Goal: Check status: Check status

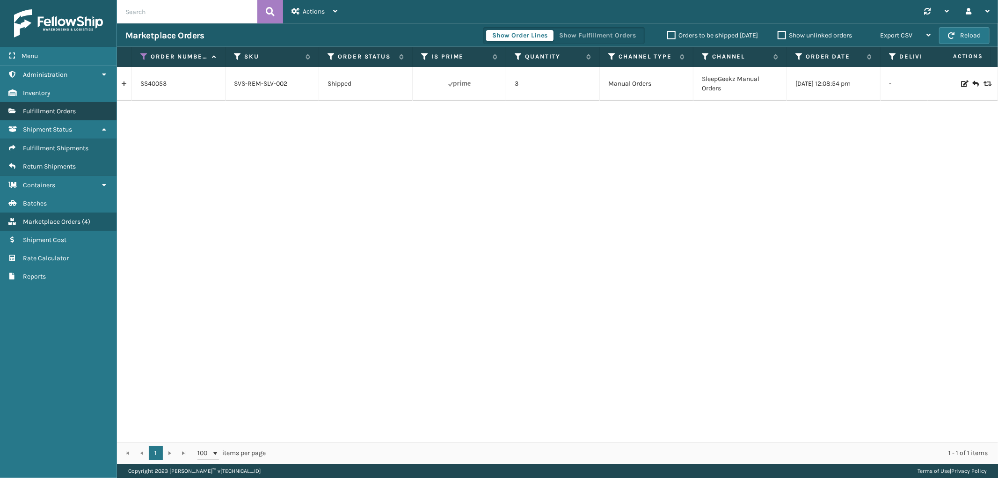
click at [67, 113] on link "Fulfillment Orders" at bounding box center [58, 111] width 116 height 18
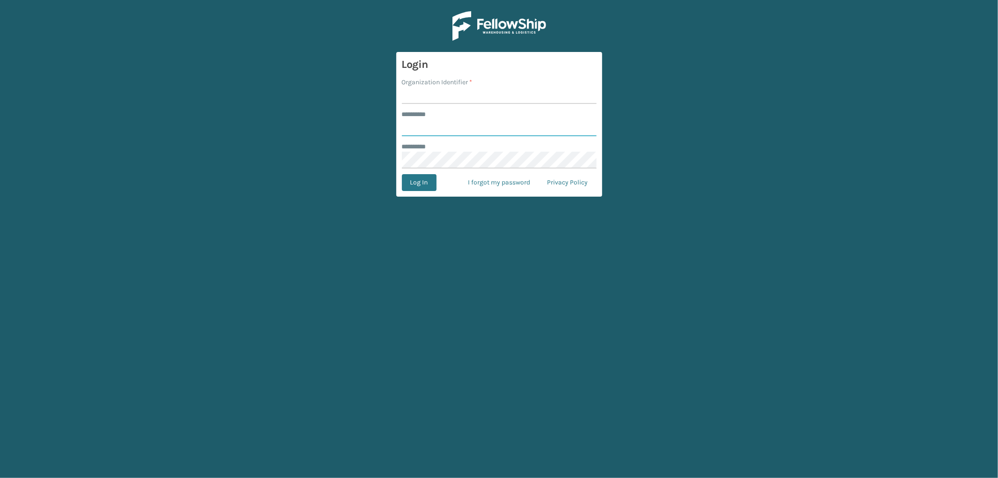
type input "*********"
click at [422, 92] on input "Organization Identifier *" at bounding box center [499, 95] width 195 height 17
type input "SleepGeekz"
click at [415, 180] on button "Log In" at bounding box center [419, 182] width 35 height 17
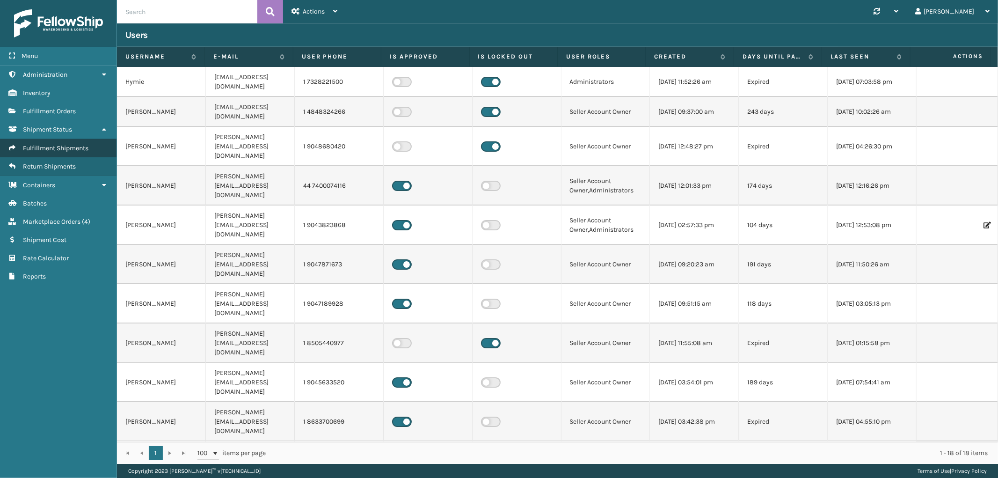
click at [61, 140] on link "Fulfillment Shipments" at bounding box center [58, 148] width 116 height 18
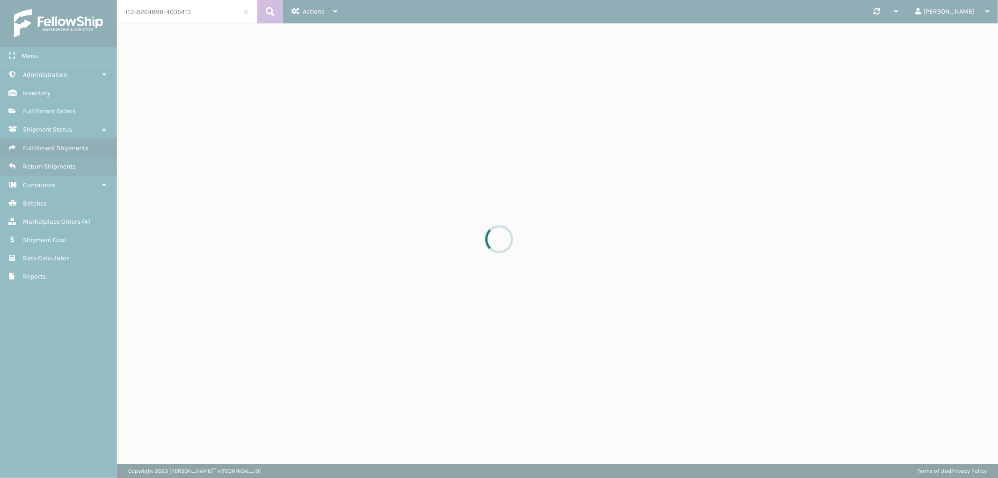
click at [149, 12] on div at bounding box center [499, 239] width 998 height 478
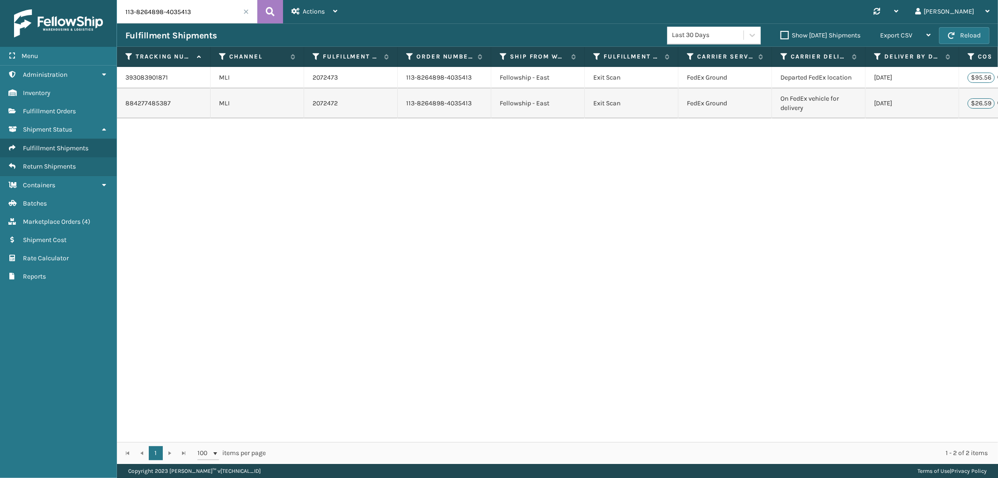
click at [153, 12] on input "113-8264898-4035413" at bounding box center [187, 11] width 140 height 23
paste input "883748972602"
click at [274, 13] on icon at bounding box center [270, 12] width 9 height 14
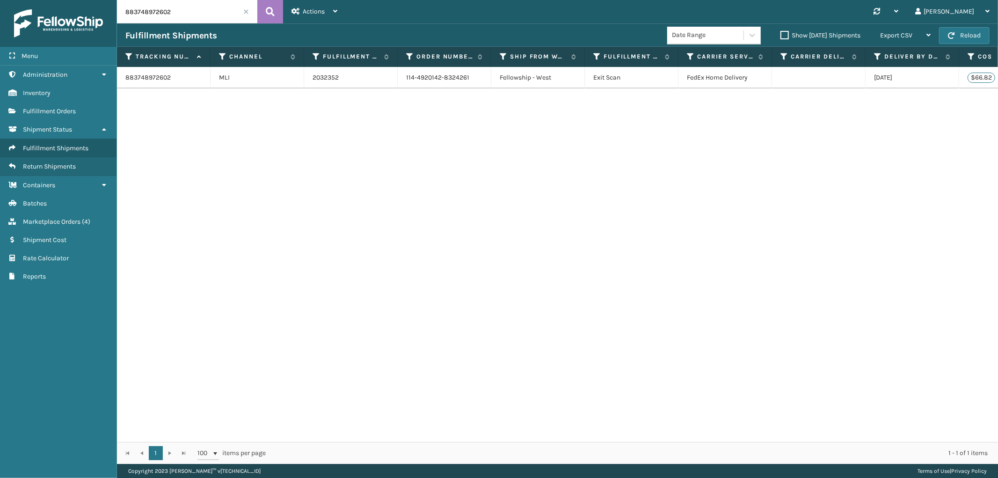
click at [152, 20] on input "883748972602" at bounding box center [187, 11] width 140 height 23
paste input "97235813"
type input "883797235813"
click at [268, 18] on icon at bounding box center [270, 12] width 9 height 14
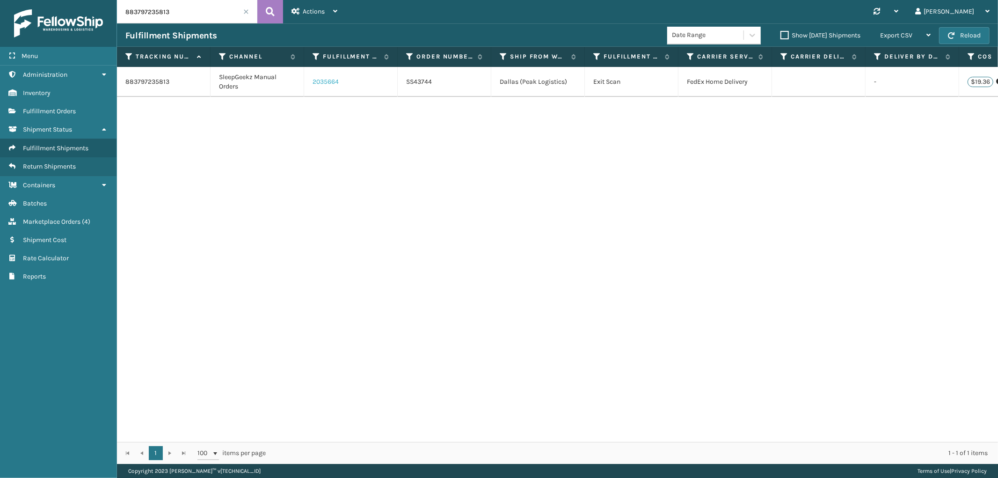
click at [321, 86] on link "2035664" at bounding box center [325, 81] width 26 height 9
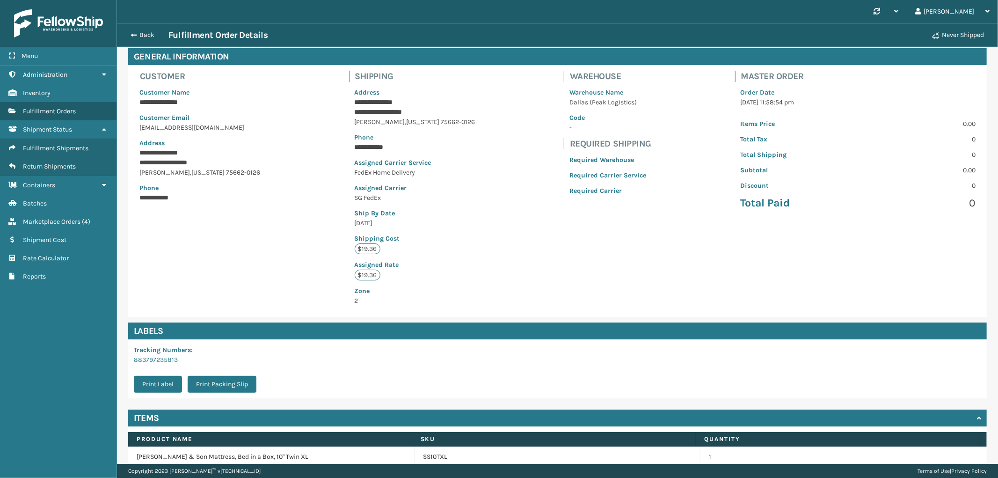
scroll to position [85, 0]
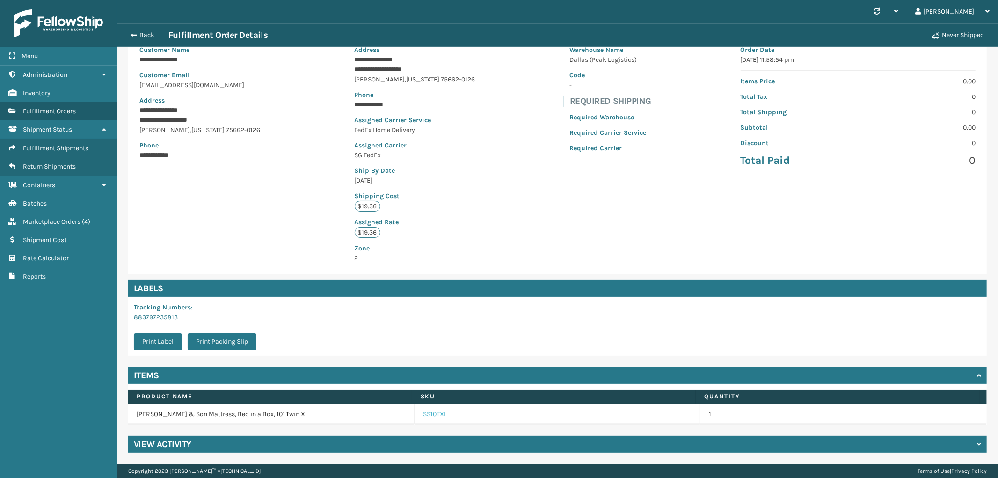
click at [428, 412] on link "SS10TXL" at bounding box center [435, 413] width 24 height 9
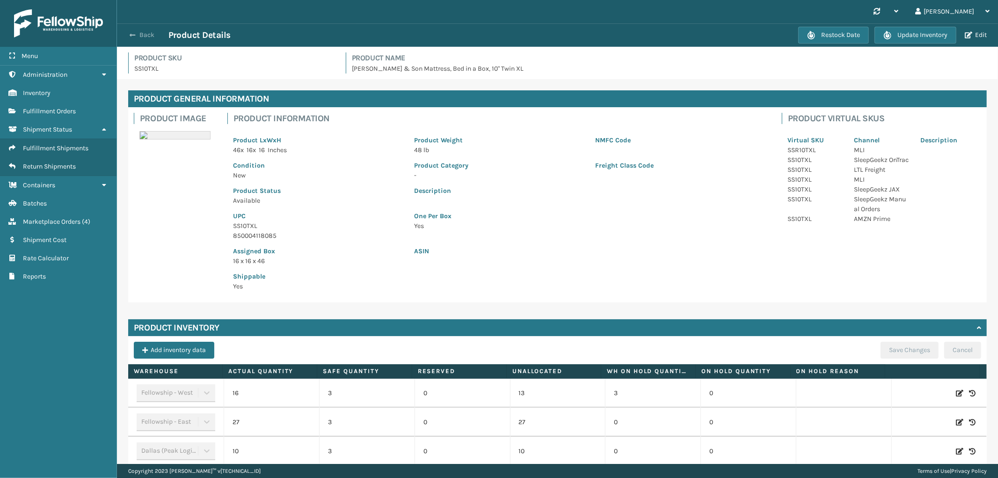
click at [136, 35] on button "Back" at bounding box center [146, 35] width 43 height 8
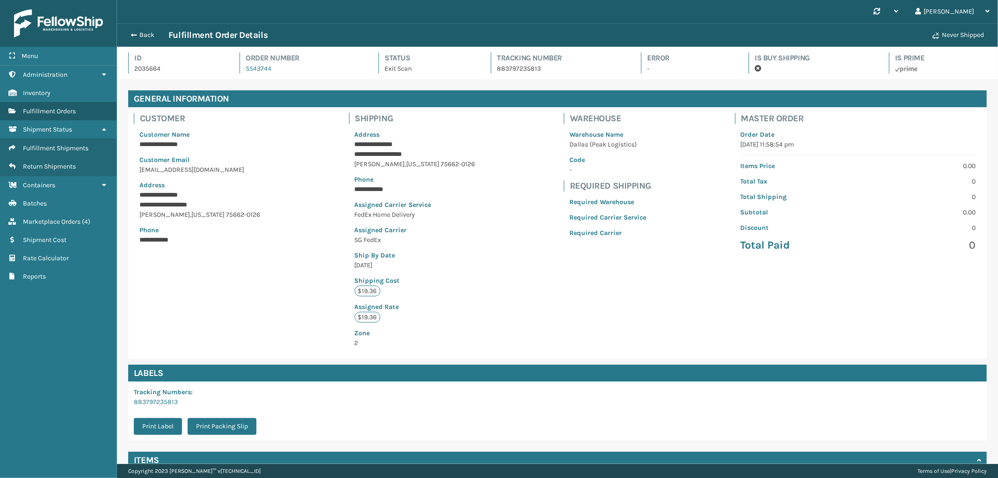
scroll to position [22, 881]
click at [136, 35] on button "Back" at bounding box center [146, 35] width 43 height 8
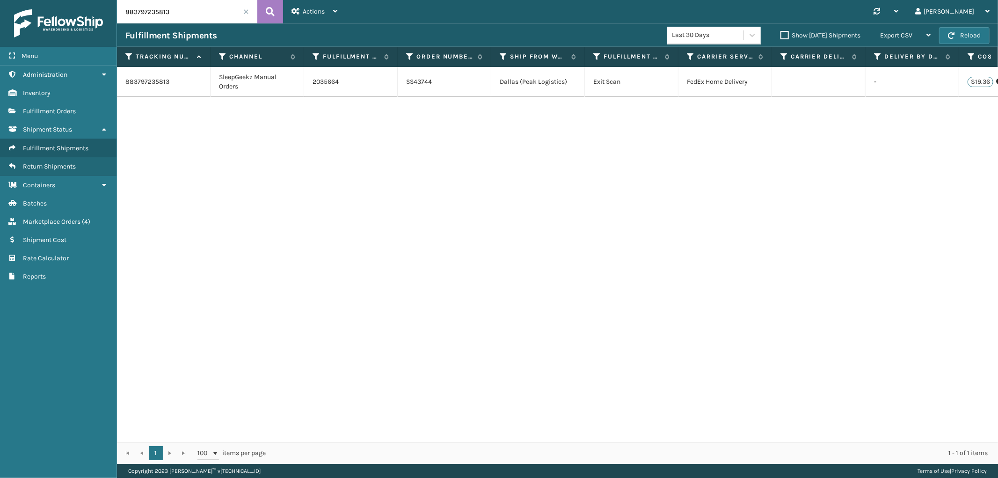
click at [150, 15] on input "883797235813" at bounding box center [187, 11] width 140 height 23
paste input "text"
click at [144, 10] on input "text" at bounding box center [187, 11] width 140 height 23
paste input "883803437020"
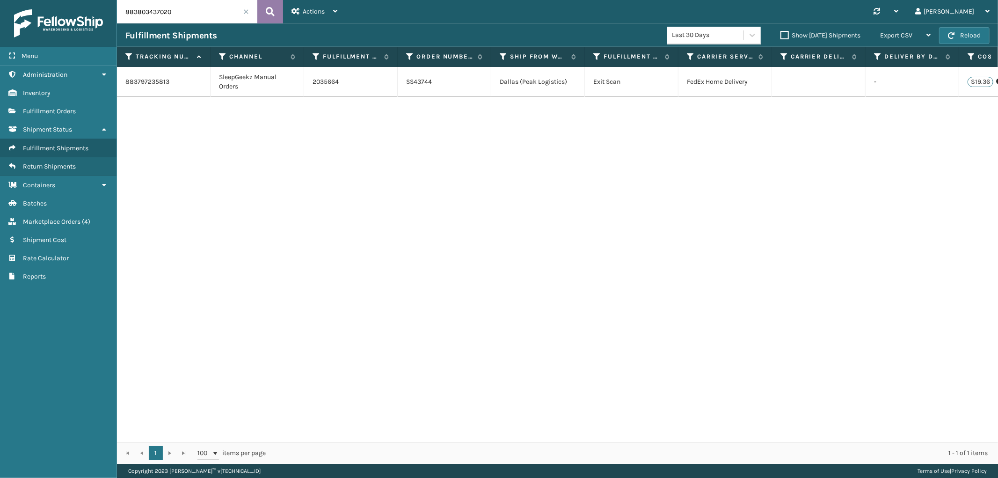
type input "883803437020"
click at [272, 15] on icon at bounding box center [270, 12] width 9 height 14
click at [326, 78] on link "2036256" at bounding box center [325, 77] width 26 height 9
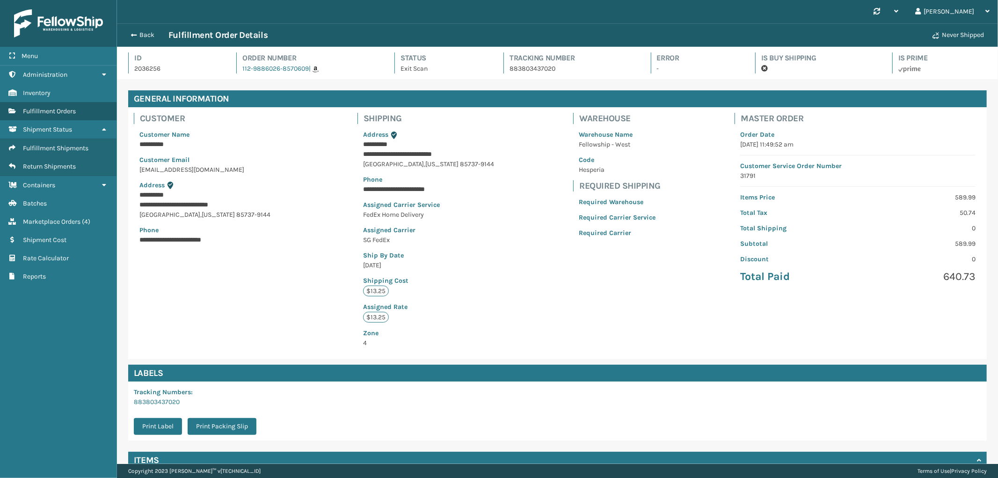
scroll to position [22, 881]
drag, startPoint x: 368, startPoint y: 153, endPoint x: 422, endPoint y: 167, distance: 55.9
click at [422, 167] on div "**********" at bounding box center [428, 238] width 142 height 229
copy div "**********"
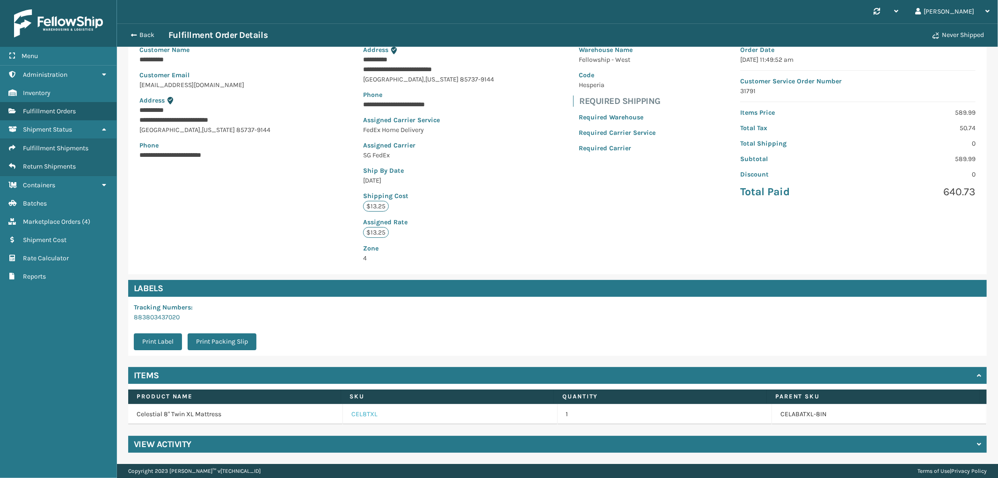
click at [354, 412] on link "CEL8TXL" at bounding box center [364, 413] width 26 height 9
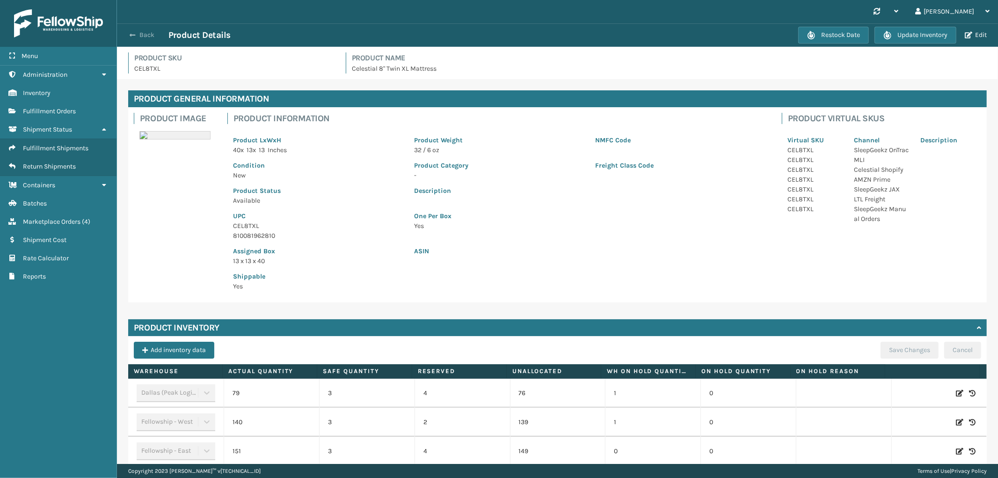
click at [141, 32] on button "Back" at bounding box center [146, 35] width 43 height 8
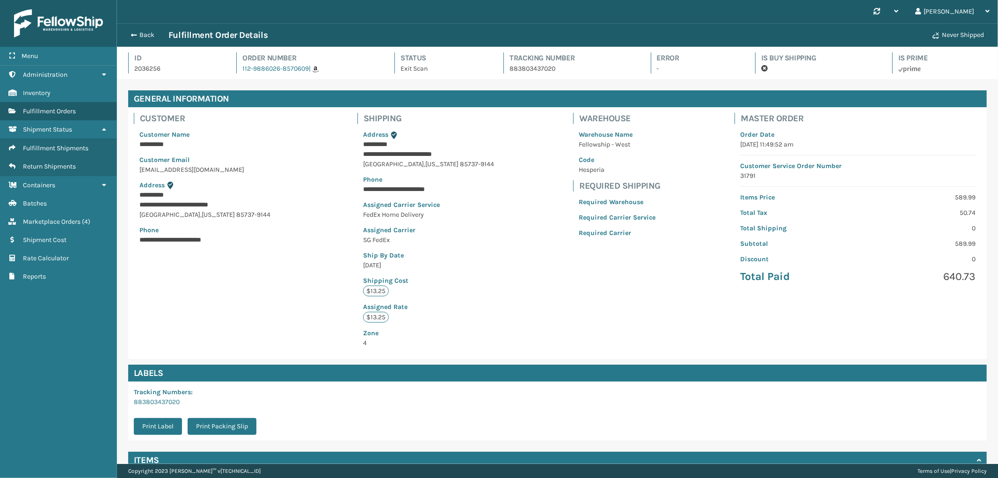
scroll to position [22, 881]
click at [141, 32] on button "Back" at bounding box center [146, 35] width 43 height 8
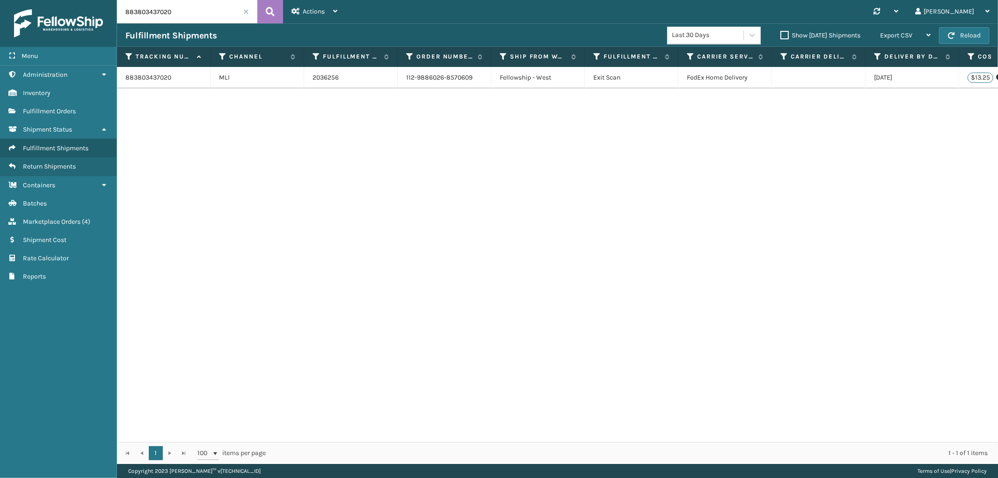
click at [152, 17] on input "883803437020" at bounding box center [187, 11] width 140 height 23
paste input "797235813"
type input "883797235813"
click at [267, 11] on icon at bounding box center [270, 12] width 9 height 14
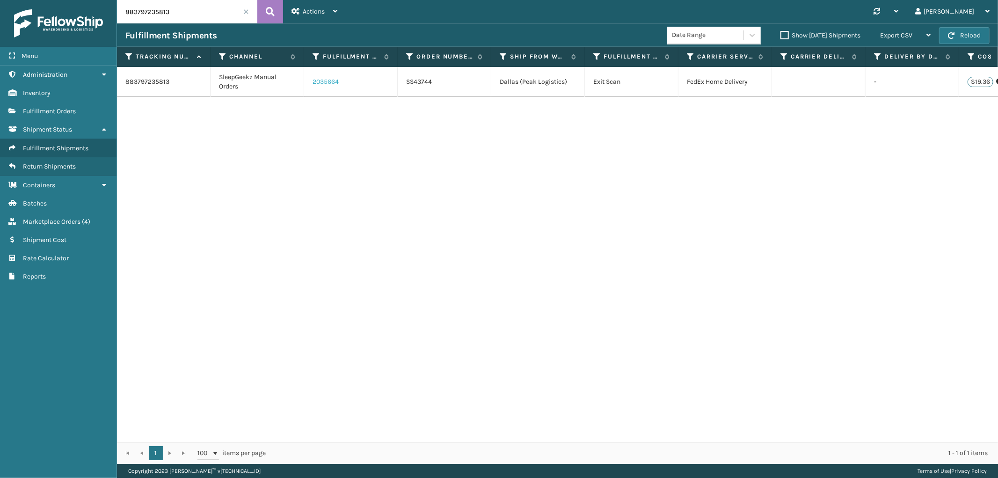
click at [315, 81] on link "2035664" at bounding box center [325, 81] width 26 height 9
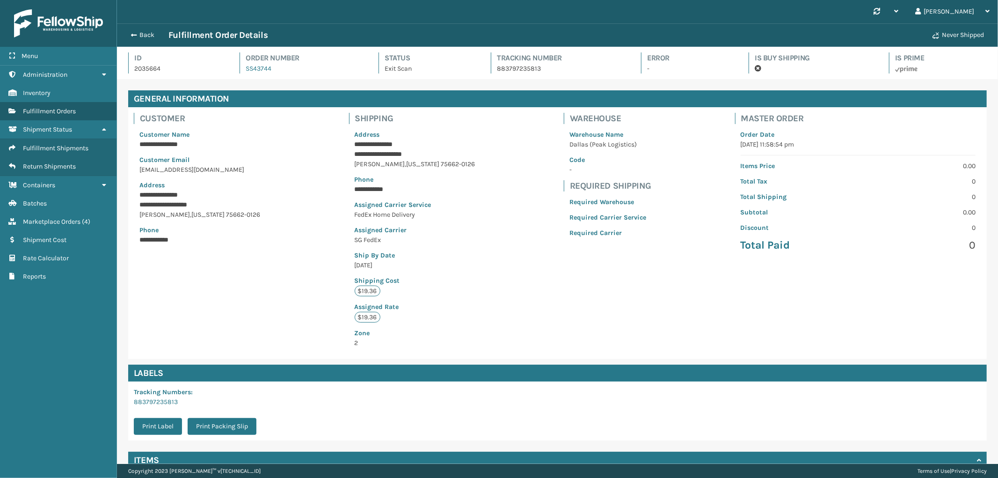
scroll to position [22, 881]
drag, startPoint x: 382, startPoint y: 164, endPoint x: 337, endPoint y: 151, distance: 46.3
click at [349, 151] on div "**********" at bounding box center [415, 238] width 132 height 229
copy div "**********"
click at [151, 34] on button "Back" at bounding box center [146, 35] width 43 height 8
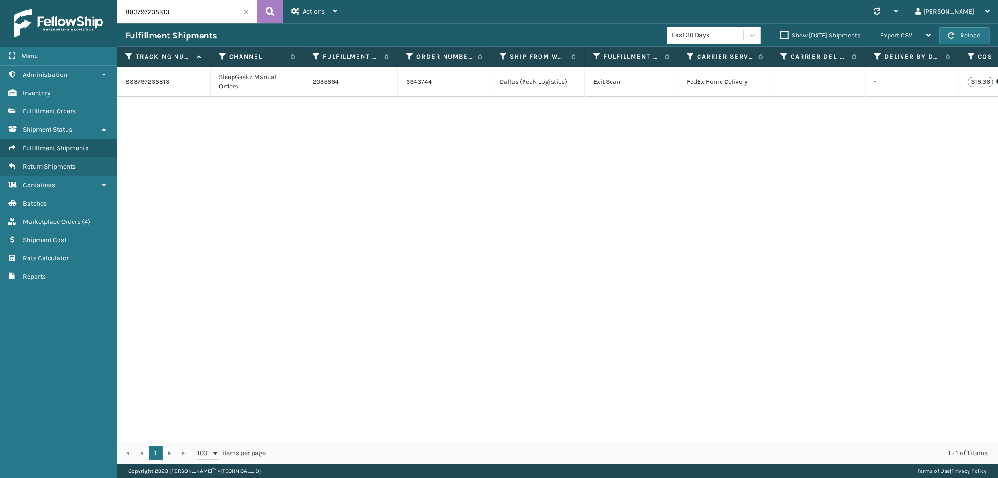
click at [150, 8] on input "883797235813" at bounding box center [187, 11] width 140 height 23
paste input "806155475"
type input "883806155475"
click at [271, 15] on icon at bounding box center [270, 12] width 9 height 14
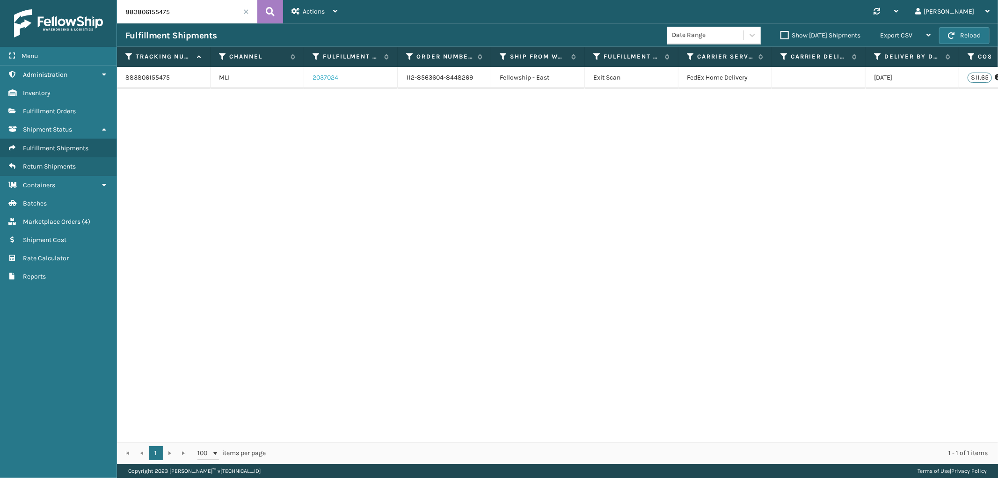
click at [323, 81] on link "2037024" at bounding box center [325, 77] width 26 height 9
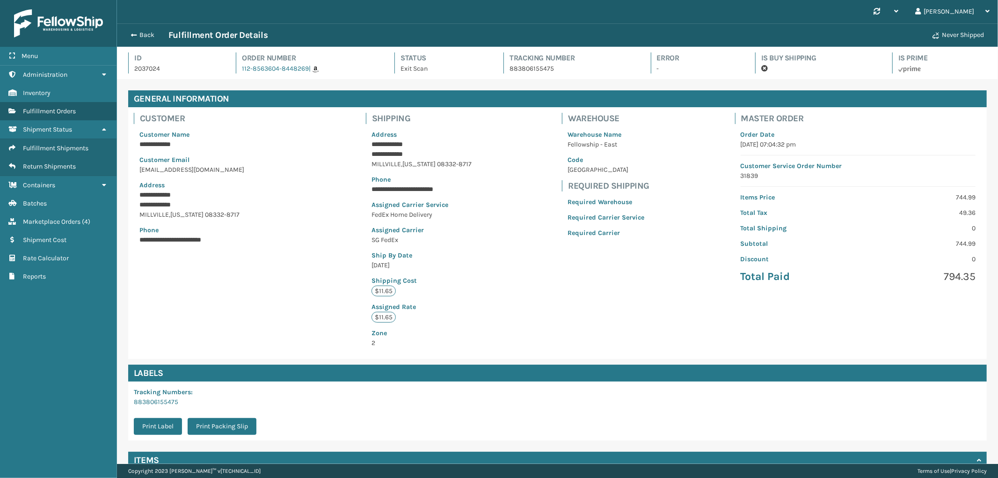
scroll to position [22, 881]
drag, startPoint x: 370, startPoint y: 155, endPoint x: 433, endPoint y: 167, distance: 63.5
click at [433, 167] on div "**********" at bounding box center [421, 238] width 111 height 229
copy div "**********"
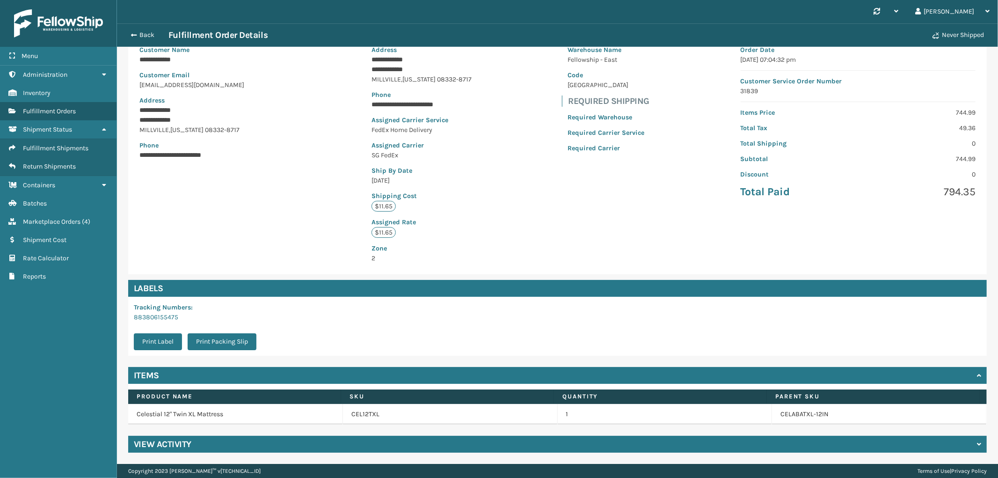
click at [356, 419] on td "CEL12TXL" at bounding box center [450, 414] width 215 height 21
click at [356, 413] on link "CEL12TXL" at bounding box center [365, 413] width 28 height 9
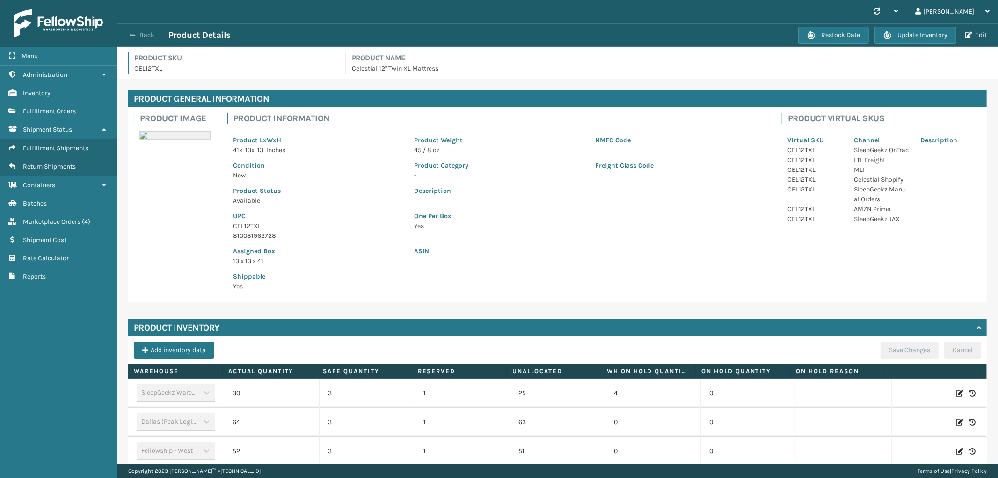
click at [143, 33] on button "Back" at bounding box center [146, 35] width 43 height 8
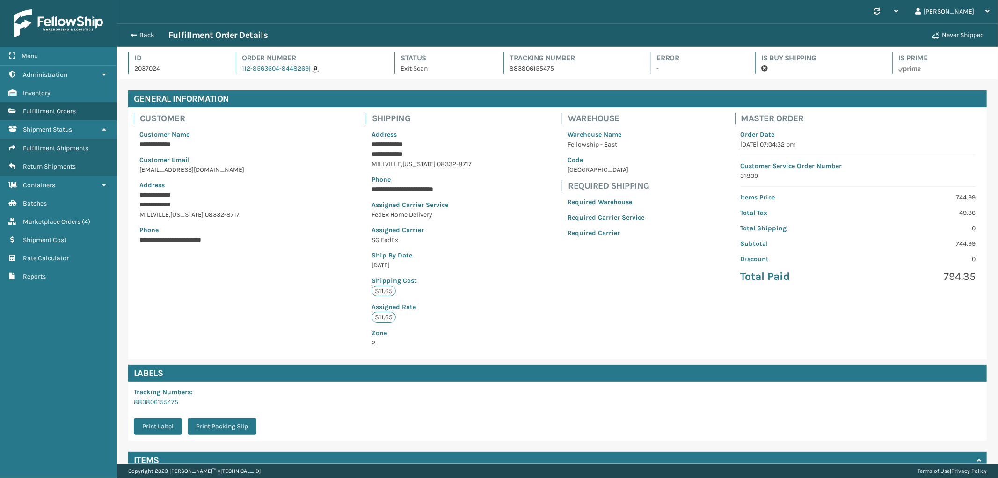
scroll to position [22, 881]
click at [143, 33] on button "Back" at bounding box center [146, 35] width 43 height 8
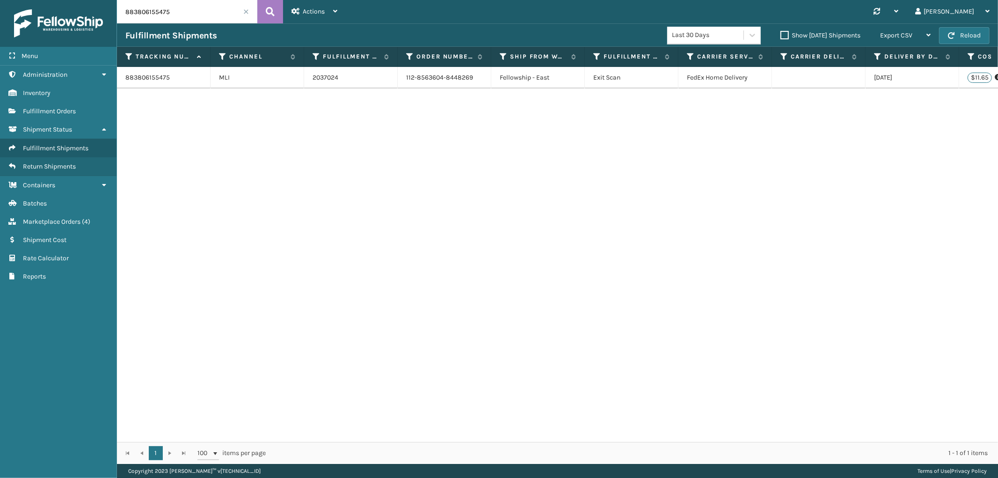
click at [150, 15] on input "883806155475" at bounding box center [187, 11] width 140 height 23
paste input "2572"
type input "883806257275"
click at [261, 15] on button at bounding box center [270, 11] width 26 height 23
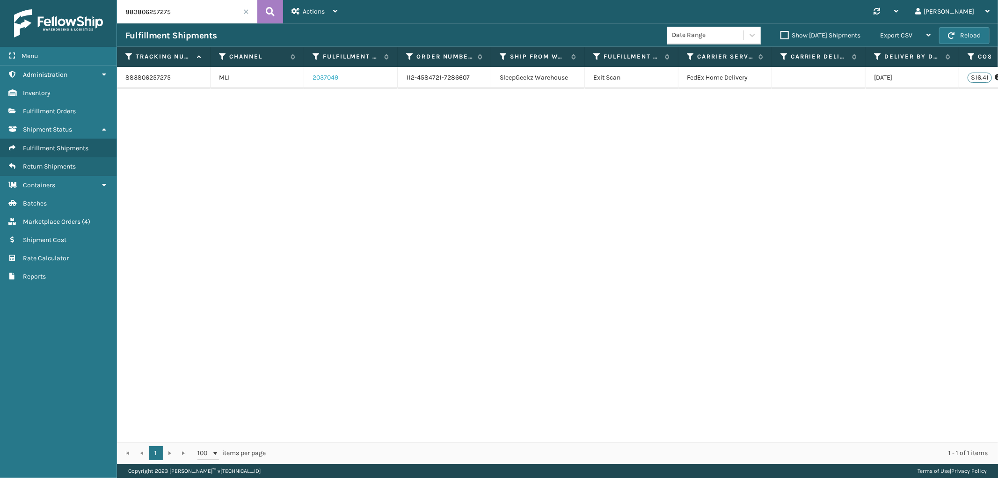
click at [320, 80] on link "2037049" at bounding box center [325, 77] width 26 height 9
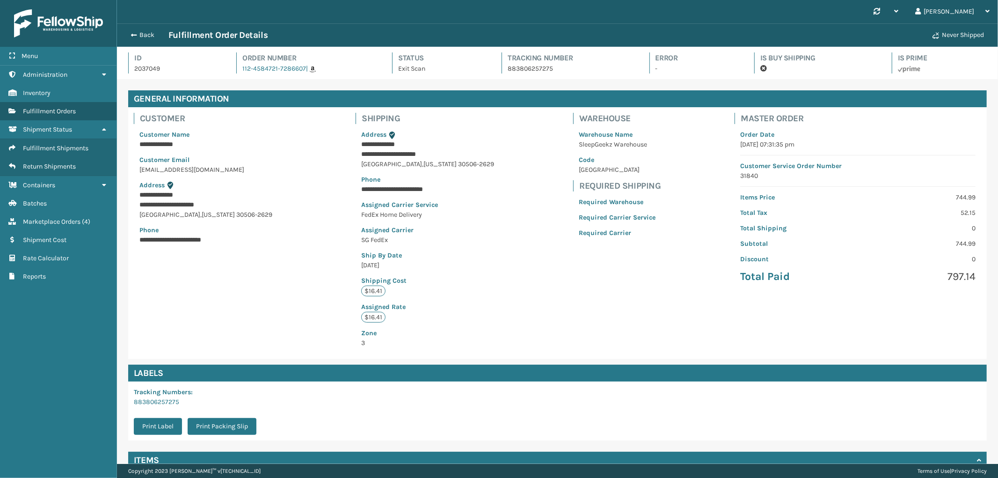
scroll to position [22, 881]
drag, startPoint x: 431, startPoint y: 166, endPoint x: 449, endPoint y: 159, distance: 18.9
click at [366, 153] on div "**********" at bounding box center [427, 238] width 144 height 229
copy div "**********"
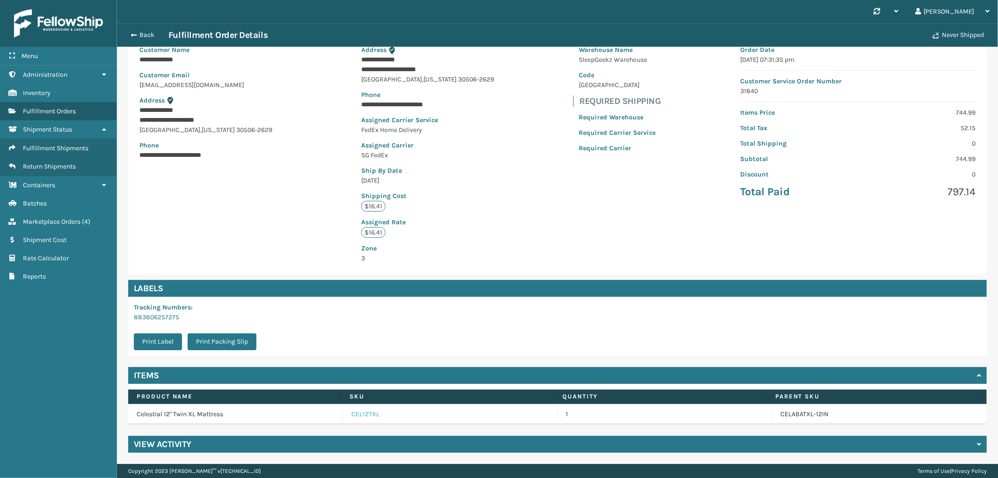
click at [365, 413] on link "CEL12TXL" at bounding box center [365, 413] width 28 height 9
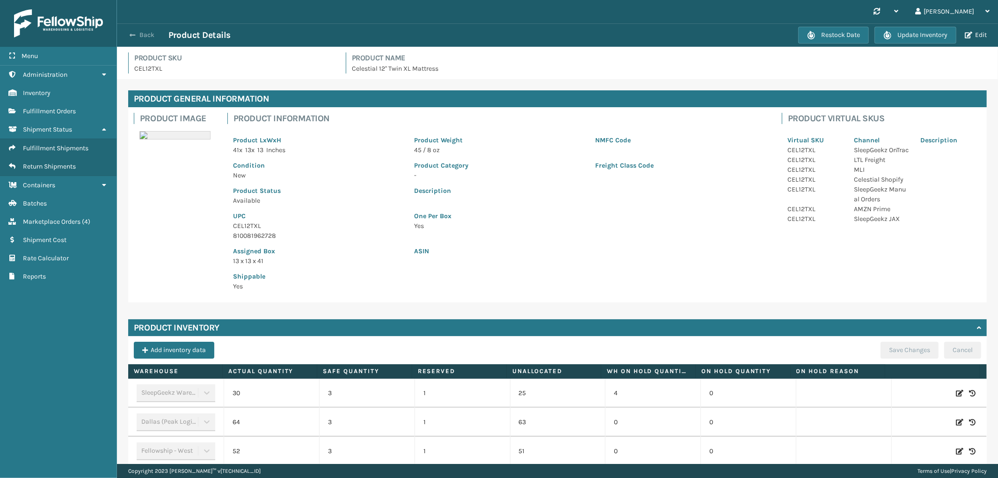
click at [144, 36] on button "Back" at bounding box center [146, 35] width 43 height 8
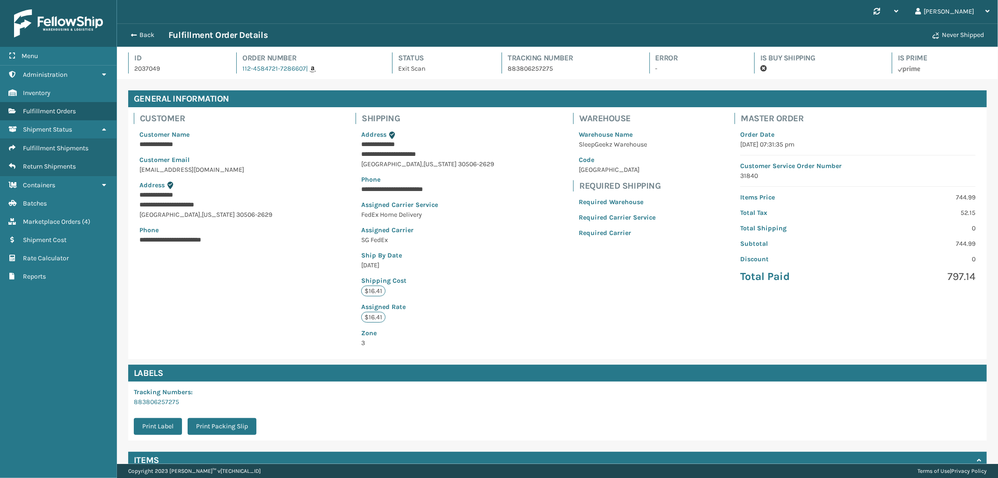
scroll to position [22, 881]
click at [144, 36] on button "Back" at bounding box center [146, 35] width 43 height 8
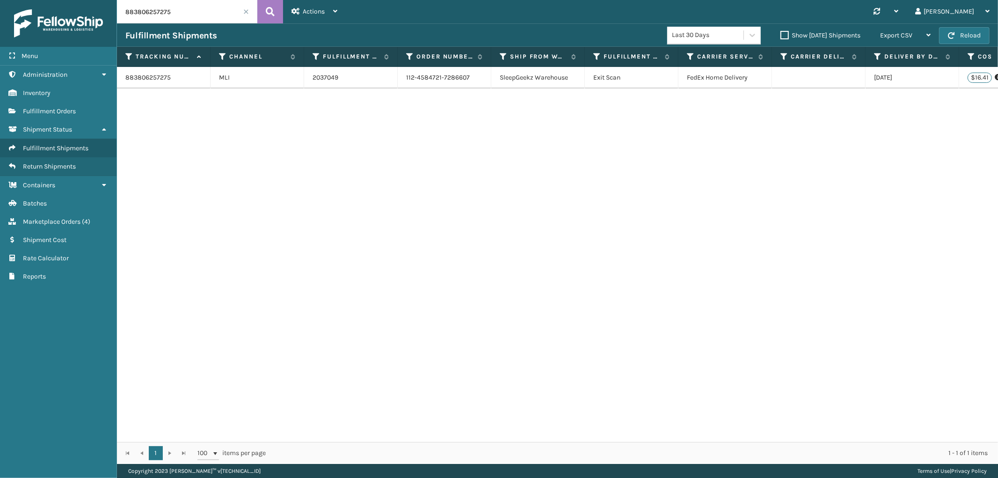
click at [155, 15] on input "883806257275" at bounding box center [187, 11] width 140 height 23
drag, startPoint x: 139, startPoint y: 13, endPoint x: 82, endPoint y: 7, distance: 57.4
click at [82, 0] on div "Menu Administration Inventory Fulfillment Orders Shipment Status Fulfillment Sh…" at bounding box center [499, 0] width 998 height 0
paste input "883806835770"
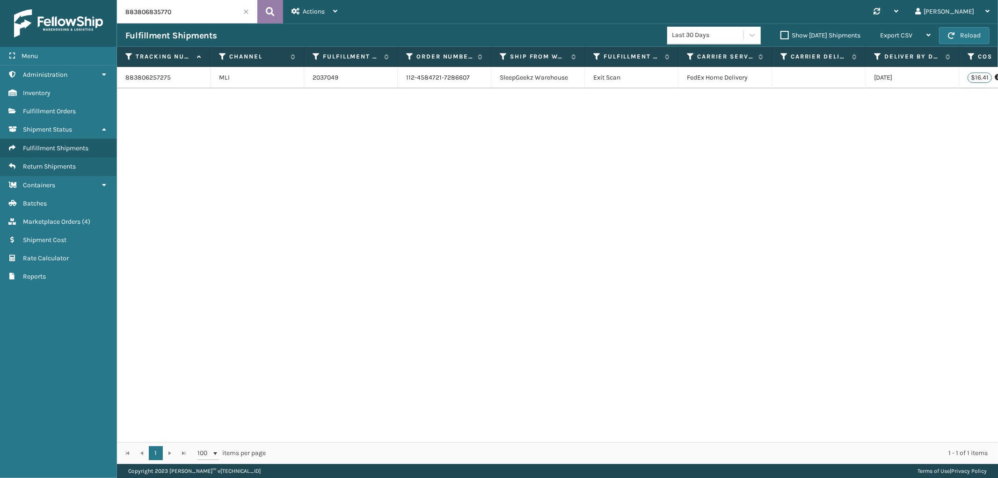
type input "883806835770"
click at [273, 14] on icon at bounding box center [270, 12] width 9 height 14
click at [322, 83] on link "2036604" at bounding box center [325, 81] width 26 height 9
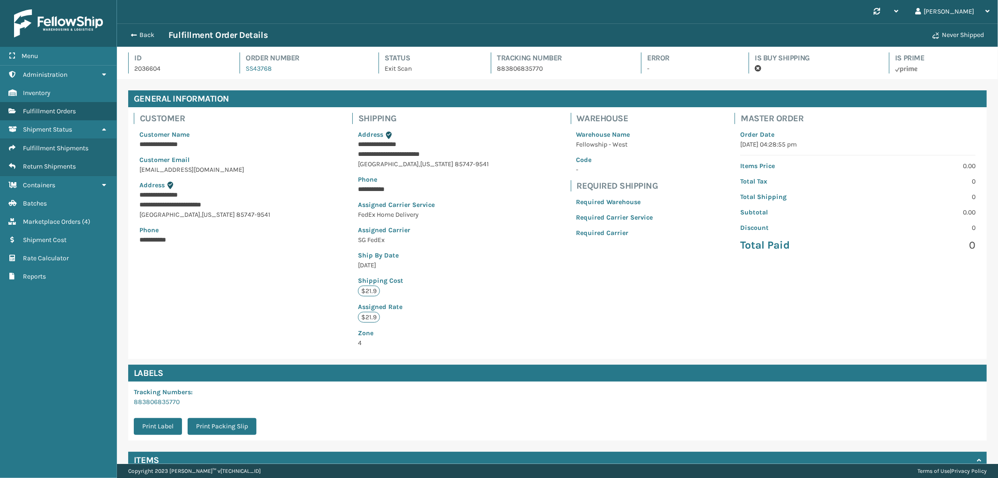
scroll to position [22, 881]
drag, startPoint x: 391, startPoint y: 165, endPoint x: 342, endPoint y: 153, distance: 49.6
click at [352, 153] on div "**********" at bounding box center [423, 238] width 142 height 229
copy div "**********"
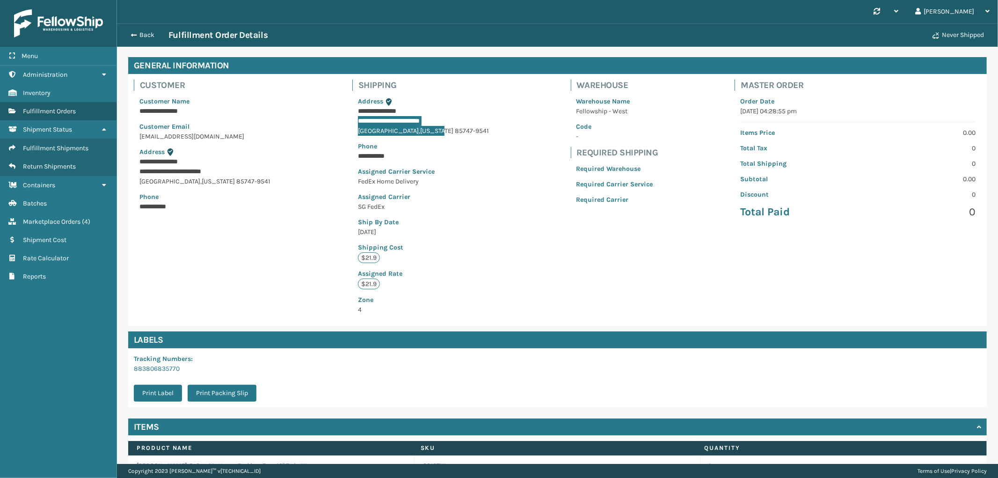
scroll to position [85, 0]
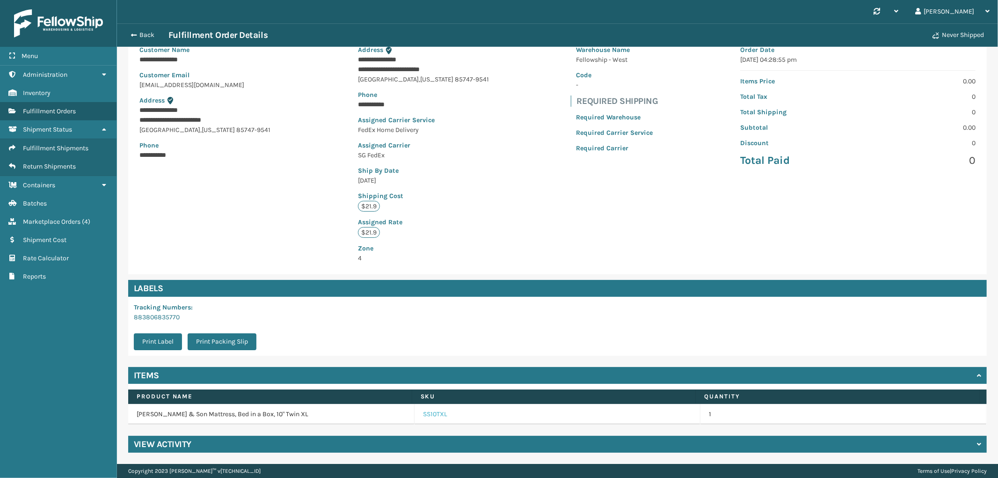
click at [429, 413] on link "SS10TXL" at bounding box center [435, 413] width 24 height 9
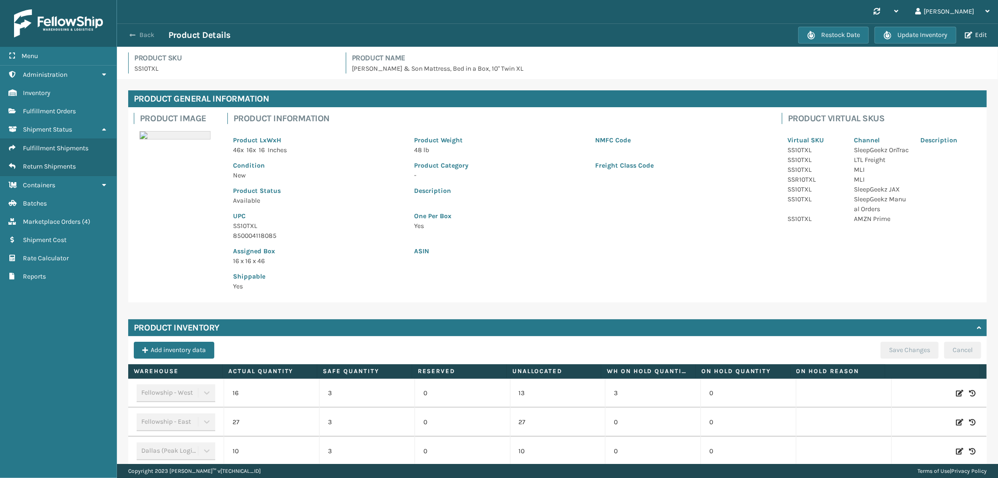
click at [134, 33] on span "button" at bounding box center [133, 35] width 6 height 7
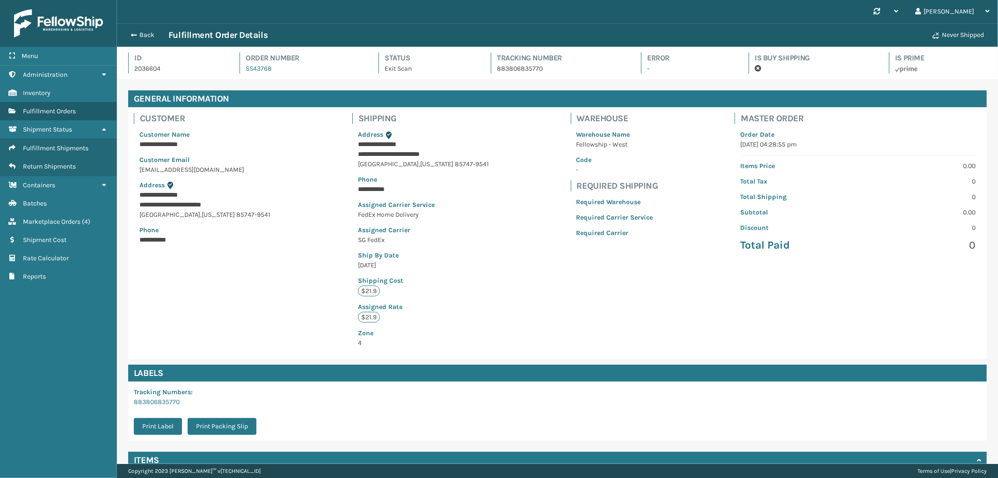
scroll to position [22, 881]
click at [134, 33] on span "button" at bounding box center [133, 35] width 6 height 7
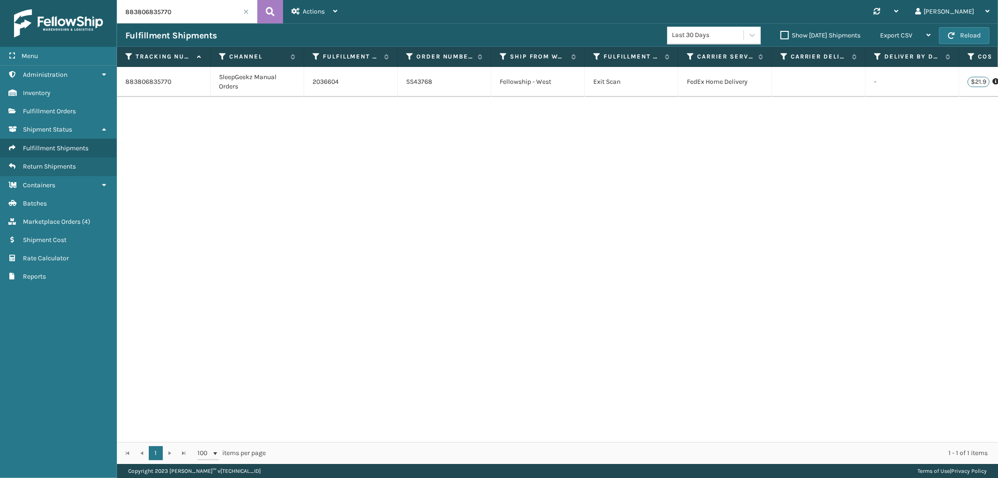
click at [147, 16] on input "883806835770" at bounding box center [187, 11] width 140 height 23
drag, startPoint x: 183, startPoint y: 13, endPoint x: 84, endPoint y: 13, distance: 98.7
click at [84, 0] on div "Menu Administration Inventory Fulfillment Orders Shipment Status Fulfillment Sh…" at bounding box center [499, 0] width 998 height 0
paste input "883832079499"
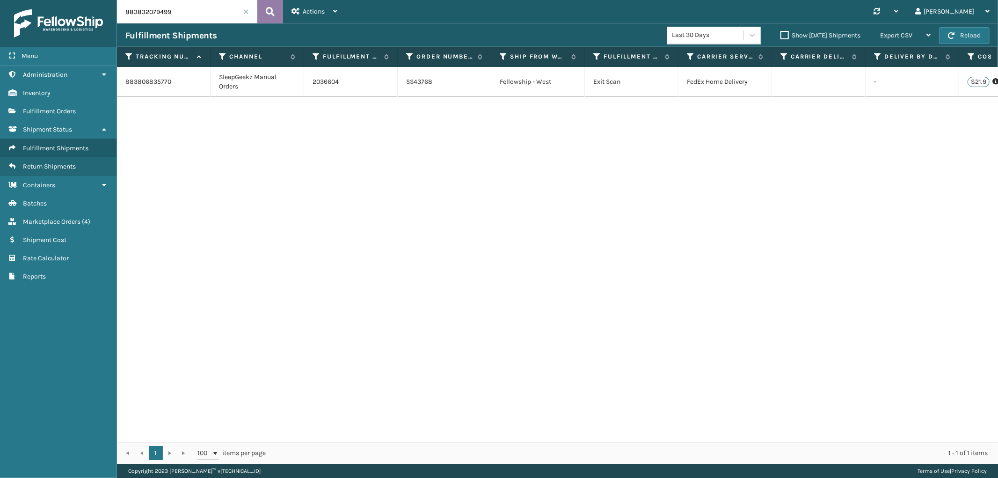
type input "883832079499"
click at [262, 18] on button at bounding box center [270, 11] width 26 height 23
click at [333, 79] on link "2039792" at bounding box center [325, 81] width 26 height 9
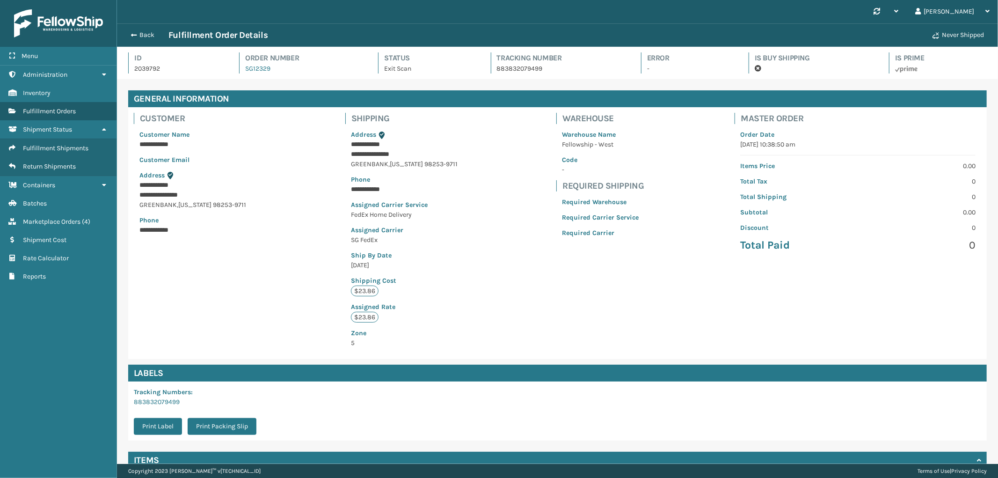
scroll to position [22, 881]
drag, startPoint x: 423, startPoint y: 162, endPoint x: 348, endPoint y: 152, distance: 76.4
click at [348, 152] on div "**********" at bounding box center [405, 238] width 121 height 229
copy div "**********"
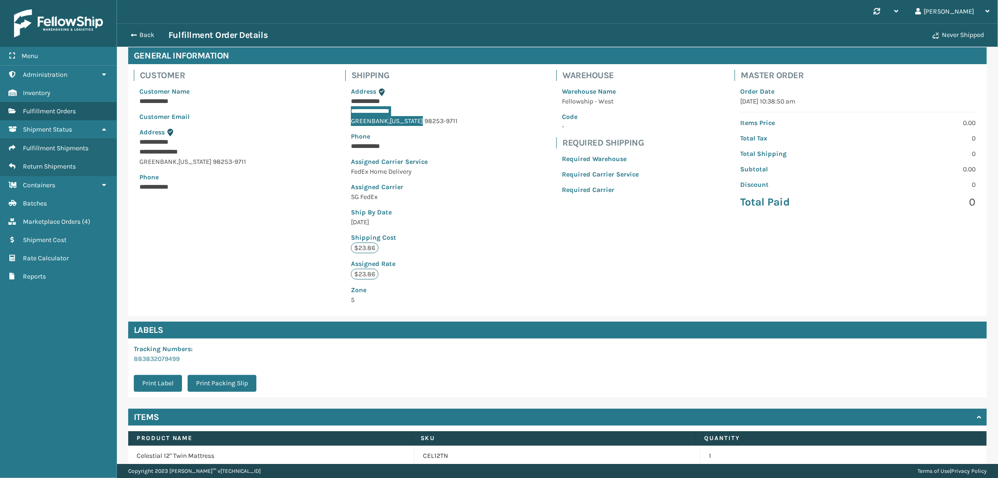
scroll to position [85, 0]
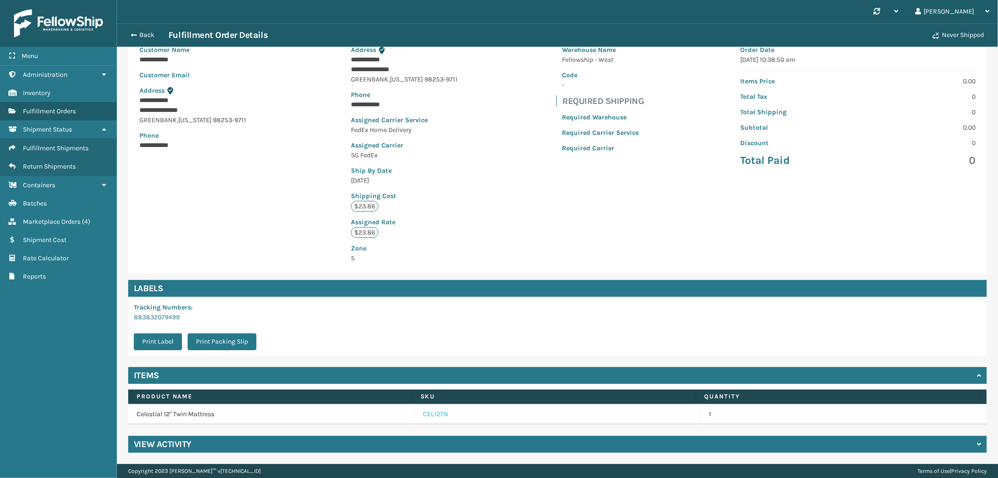
click at [432, 413] on link "CEL12TN" at bounding box center [435, 413] width 25 height 9
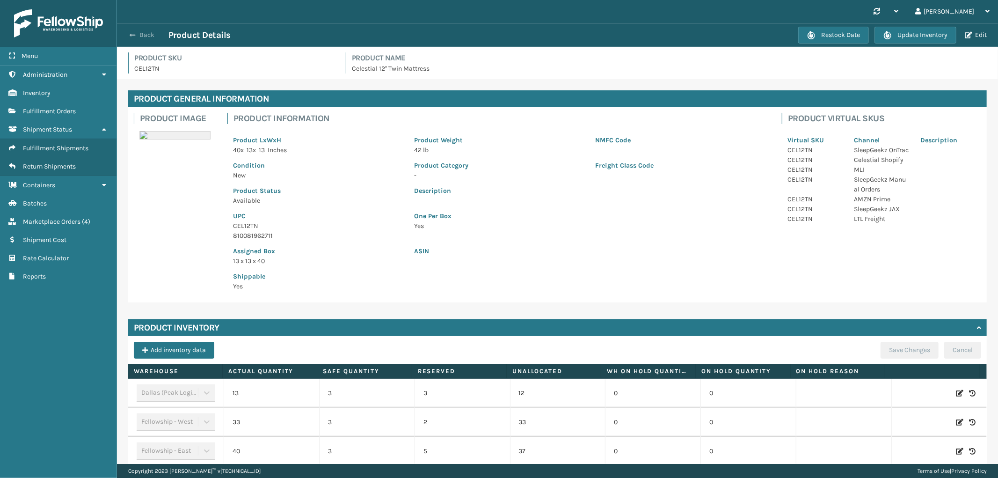
click at [133, 32] on span "button" at bounding box center [133, 35] width 6 height 7
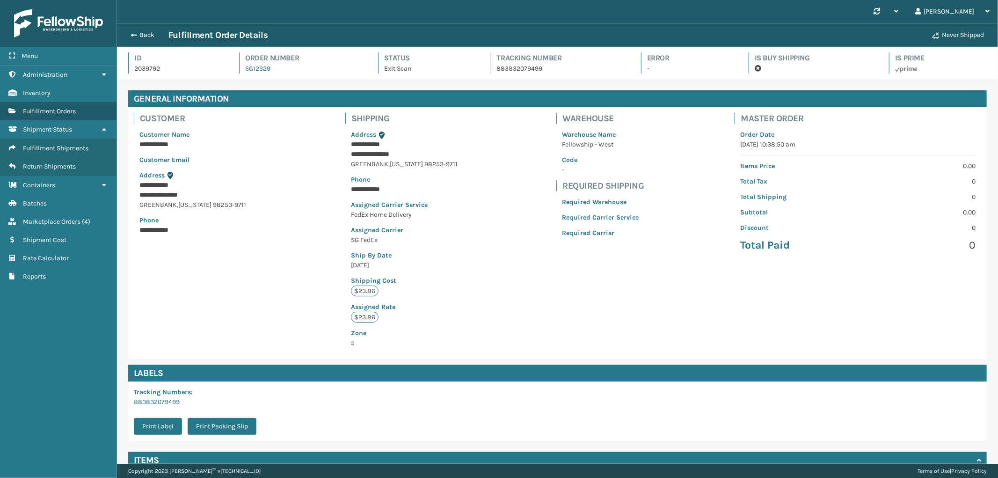
scroll to position [22, 881]
click at [138, 33] on button "Back" at bounding box center [146, 35] width 43 height 8
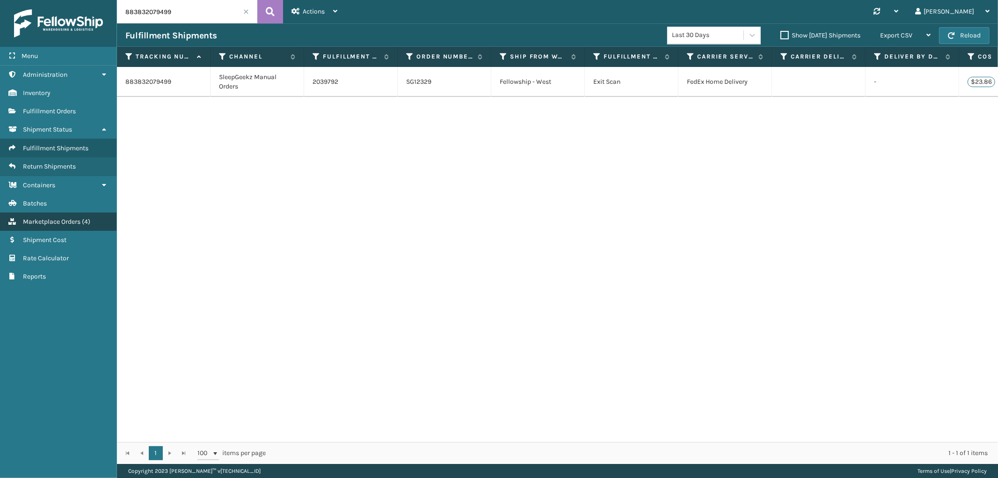
click at [54, 218] on span "Marketplace Orders" at bounding box center [52, 222] width 58 height 8
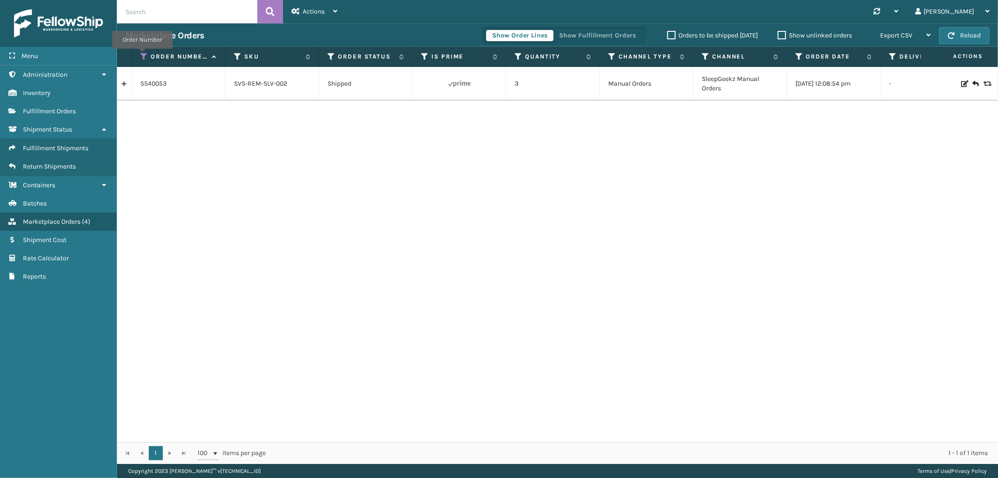
click at [142, 55] on icon at bounding box center [143, 56] width 7 height 8
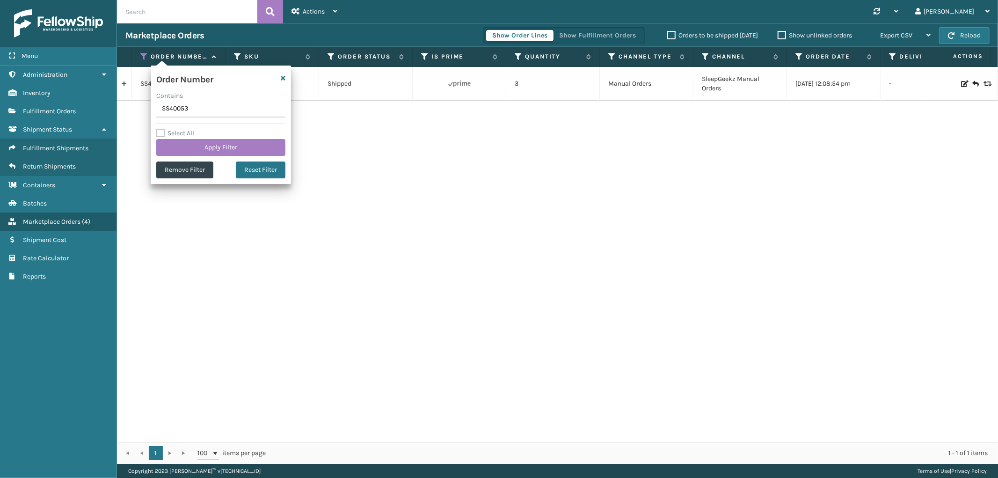
click at [180, 103] on input "SS40053" at bounding box center [220, 109] width 129 height 17
type input "SG12013"
click at [199, 150] on button "Apply Filter" at bounding box center [220, 147] width 129 height 17
